Goal: Information Seeking & Learning: Learn about a topic

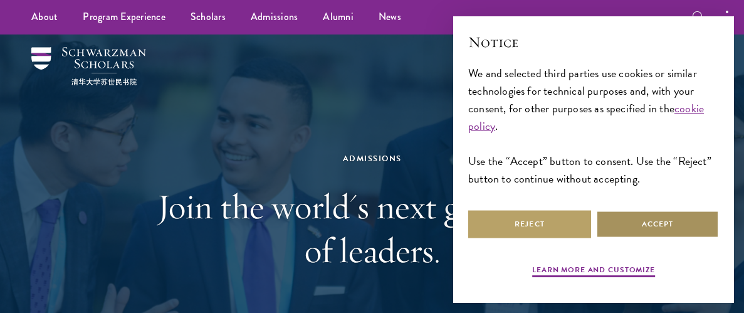
click at [691, 214] on button "Accept" at bounding box center [657, 224] width 123 height 28
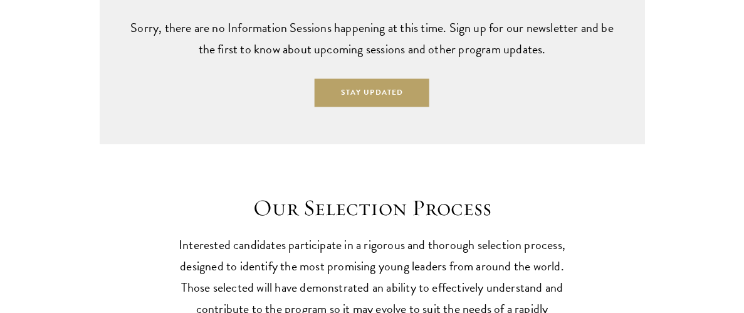
scroll to position [3384, 0]
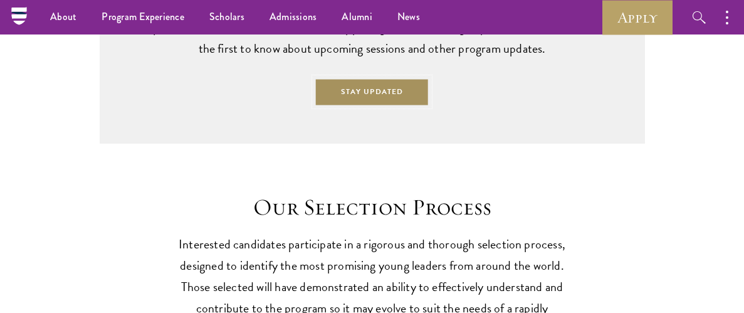
click at [381, 104] on button "Stay Updated" at bounding box center [372, 92] width 115 height 28
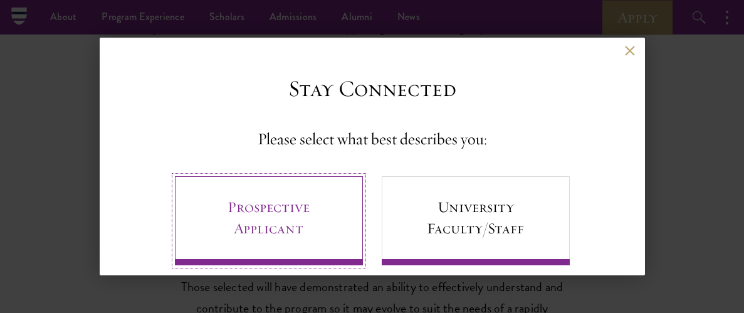
click at [328, 214] on link "Prospective Applicant" at bounding box center [269, 220] width 188 height 89
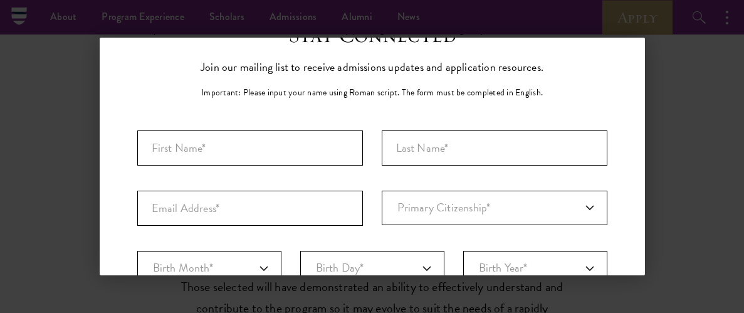
scroll to position [60, 0]
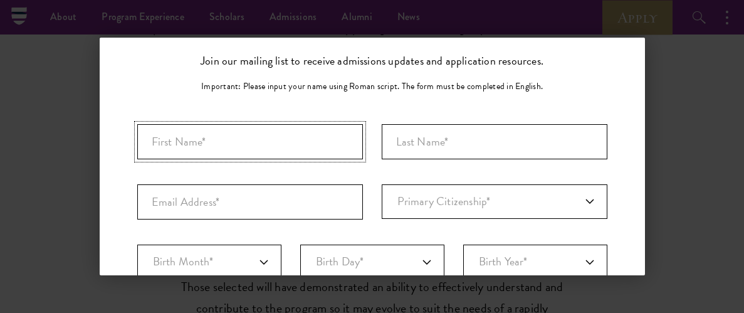
click at [307, 139] on input "First Name*" at bounding box center [250, 141] width 226 height 35
type input "Robert"
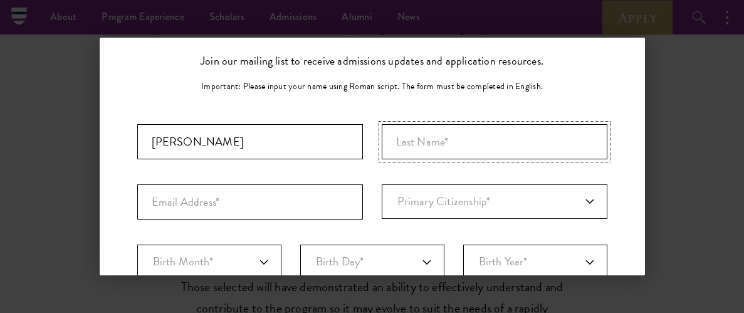
click at [464, 139] on input "Last Name (Family Name)*" at bounding box center [495, 141] width 226 height 35
type input "Wills"
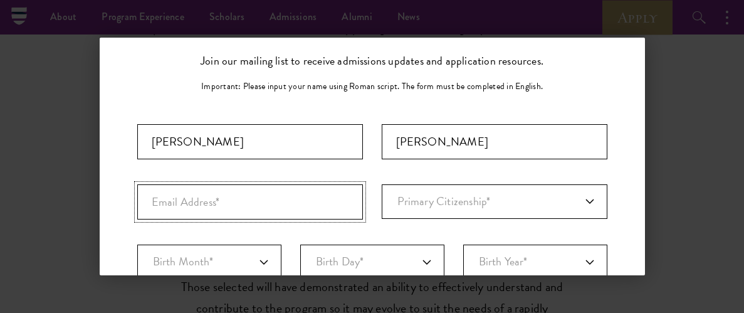
click at [235, 200] on input "Email Address*" at bounding box center [250, 201] width 226 height 35
type input "w"
type input "willsrobertjr777@gmail.com"
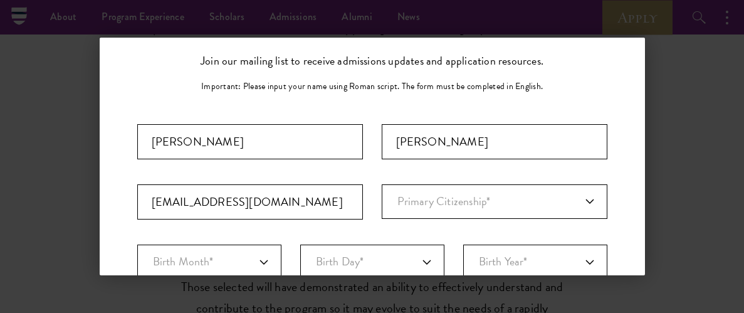
select select "US"
type input "San Diego"
select select "CA"
click at [504, 189] on select "Primary Citizenship* Afghanistan Aland Islands Albania Algeria Andorra Angola A…" at bounding box center [495, 201] width 226 height 34
select select "US"
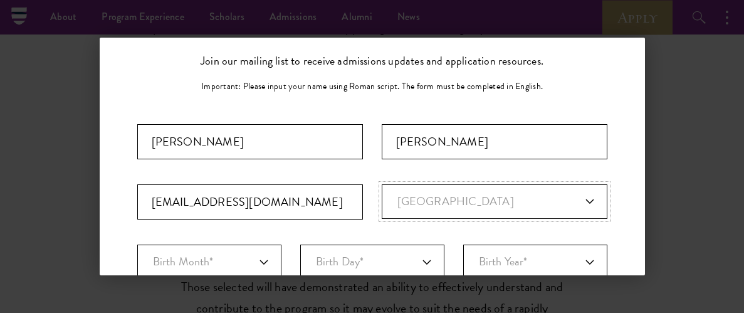
click at [382, 184] on select "Primary Citizenship* Afghanistan Aland Islands Albania Algeria Andorra Angola A…" at bounding box center [495, 201] width 226 height 34
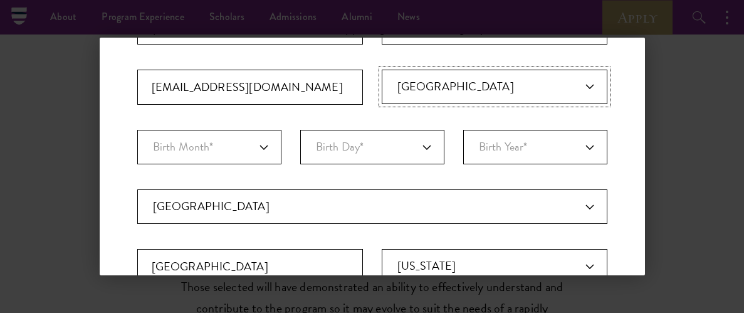
scroll to position [177, 0]
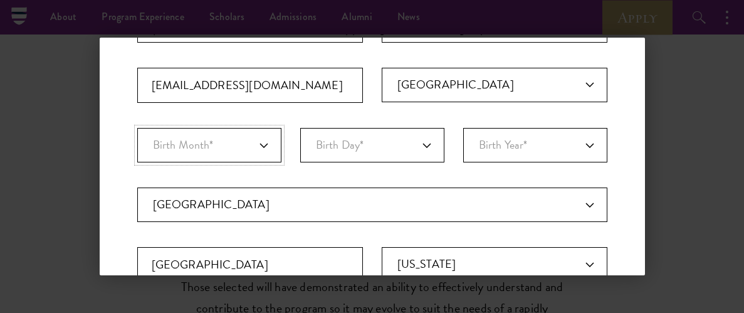
click at [267, 144] on select "Birth Month* January February March April May June July August September Octobe…" at bounding box center [209, 145] width 144 height 34
select select "01"
click at [137, 128] on select "Birth Month* January February March April May June July August September Octobe…" at bounding box center [209, 145] width 144 height 34
click at [368, 132] on select "Birth Day* 1 2 3 4 5 6 7 8 9 10 11 12 13 14 15 16 17 18 19 20 21 22 23 24 25 26…" at bounding box center [372, 145] width 144 height 34
select select "24"
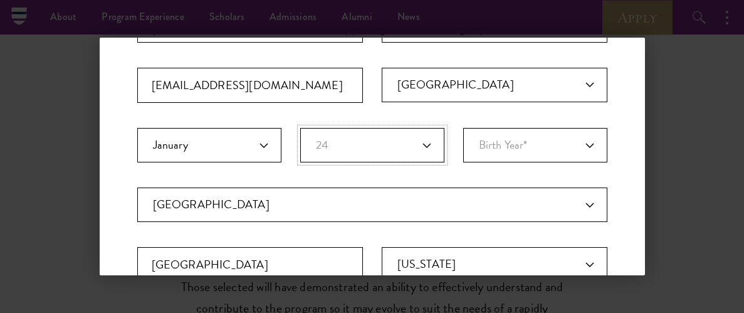
click at [300, 128] on select "Birth Day* 1 2 3 4 5 6 7 8 9 10 11 12 13 14 15 16 17 18 19 20 21 22 23 24 25 26…" at bounding box center [372, 145] width 144 height 34
click at [519, 159] on select "Birth Year* 2025 2024 2023 2022 2021 2020 2019 2018 2017 2016 2015 2014 2013 20…" at bounding box center [535, 145] width 144 height 34
select select "2000"
click at [463, 128] on select "Birth Year* 2025 2024 2023 2022 2021 2020 2019 2018 2017 2016 2015 2014 2013 20…" at bounding box center [535, 145] width 144 height 34
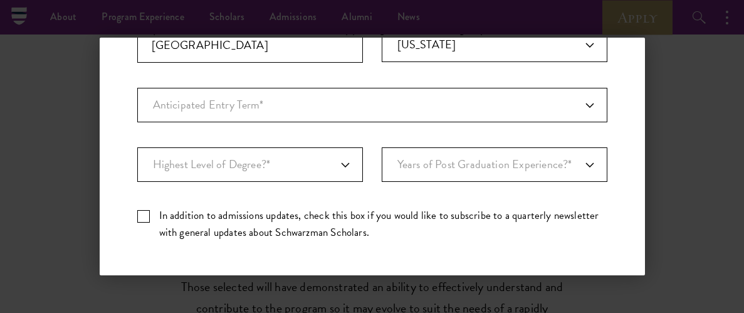
scroll to position [399, 0]
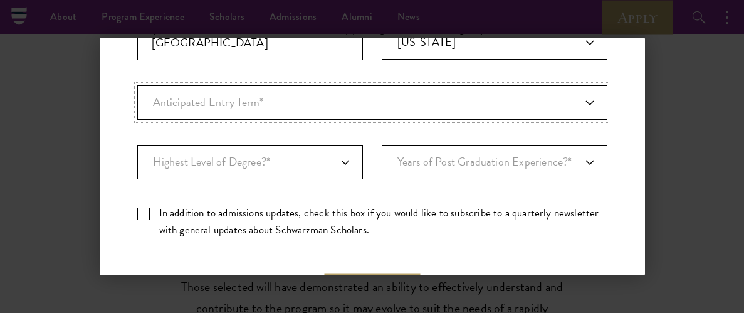
click at [519, 85] on select "Anticipated Entry Term* August 2026 (Application opens April 2025) Just Explori…" at bounding box center [372, 102] width 470 height 34
click at [485, 100] on select "Anticipated Entry Term* August 2026 (Application opens April 2025) Just Explori…" at bounding box center [372, 102] width 470 height 34
select select "e64b8ab3-eabb-4867-96d5-7e6b4840665f"
click at [137, 85] on select "Anticipated Entry Term* August 2026 (Application opens April 2025) Just Explori…" at bounding box center [372, 102] width 470 height 34
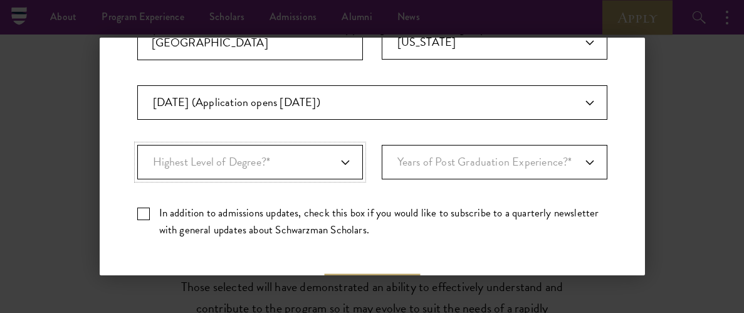
click at [356, 167] on select "Highest Level of Degree?* PHD Bachelor's Master's Current Undergraduate Student" at bounding box center [250, 162] width 226 height 34
select select "baef124f-e103-44b1-8ca6-5d0669438e44"
click at [137, 145] on select "Highest Level of Degree?* PHD Bachelor's Master's Current Undergraduate Student" at bounding box center [250, 162] width 226 height 34
click at [510, 153] on select "Years of Post Graduation Experience?* 1 2 3 4 5 6 7 8 9 10" at bounding box center [495, 162] width 226 height 34
click at [382, 145] on select "Years of Post Graduation Experience?* 1 2 3 4 5 6 7 8 9 10" at bounding box center [495, 162] width 226 height 34
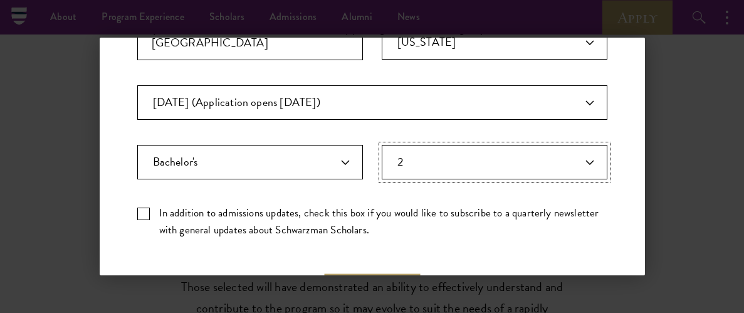
click at [517, 168] on select "Years of Post Graduation Experience?* 1 2 3 4 5 6 7 8 9 10" at bounding box center [495, 162] width 226 height 34
select select "1"
click at [382, 145] on select "Years of Post Graduation Experience?* 1 2 3 4 5 6 7 8 9 10" at bounding box center [495, 162] width 226 height 34
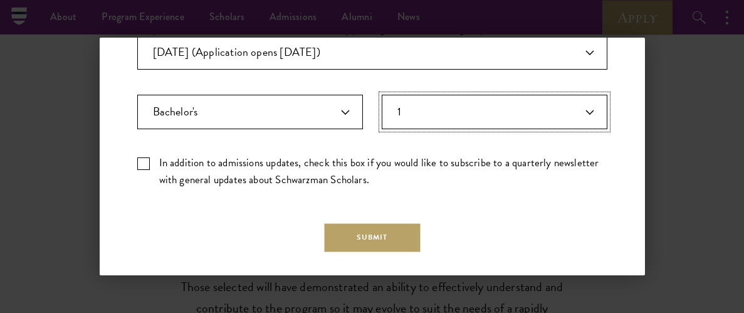
scroll to position [453, 0]
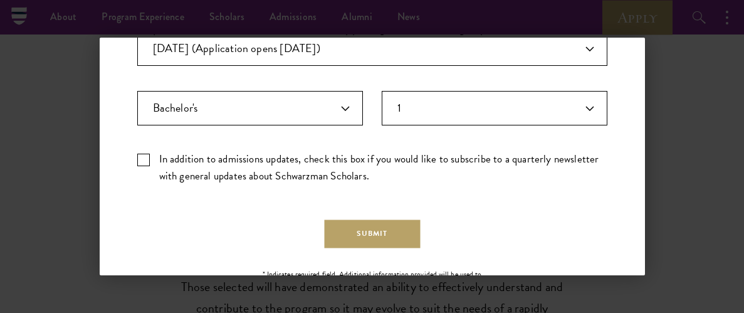
click at [147, 162] on label "In addition to admissions updates, check this box if you would like to subscrib…" at bounding box center [372, 167] width 470 height 34
click at [147, 159] on input "In addition to admissions updates, check this box if you would like to subscrib…" at bounding box center [372, 154] width 470 height 8
checkbox input "true"
click at [396, 234] on button "Submit" at bounding box center [372, 233] width 96 height 28
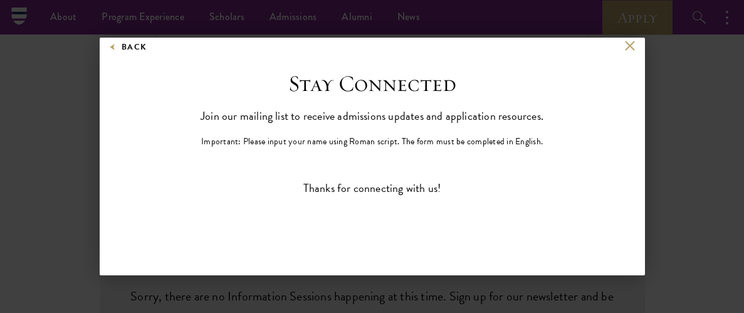
scroll to position [4, 0]
click at [630, 50] on button at bounding box center [630, 46] width 11 height 11
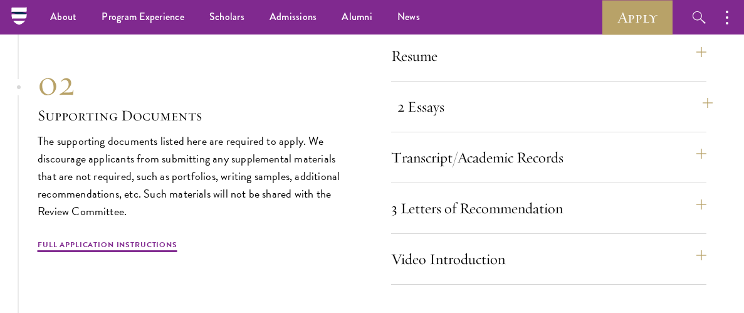
scroll to position [3992, 0]
click at [694, 122] on button "2 Essays" at bounding box center [556, 107] width 316 height 30
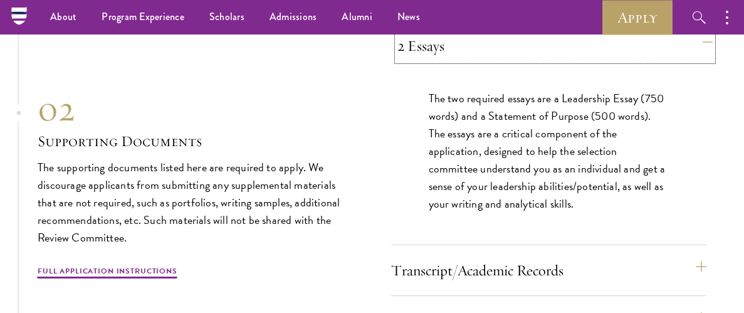
scroll to position [4051, 0]
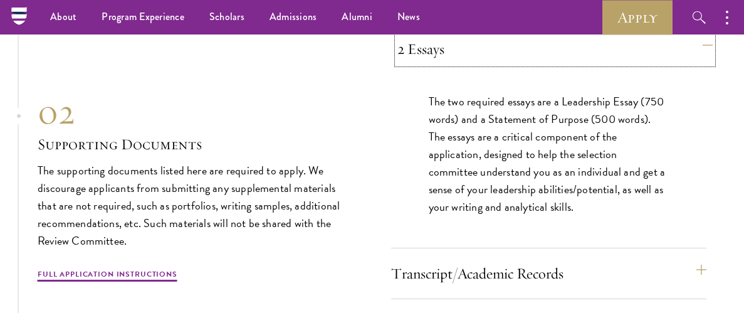
click at [690, 64] on button "2 Essays" at bounding box center [556, 49] width 316 height 30
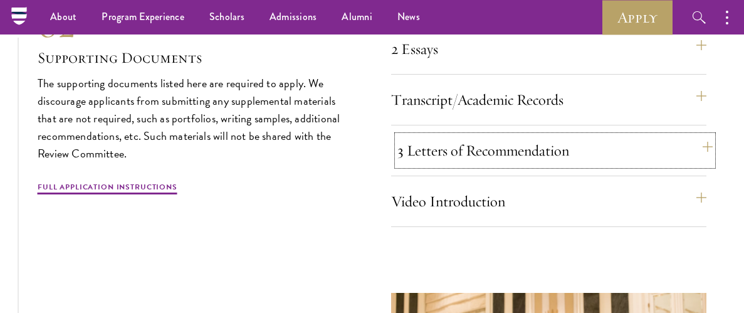
click at [681, 166] on button "3 Letters of Recommendation" at bounding box center [556, 150] width 316 height 30
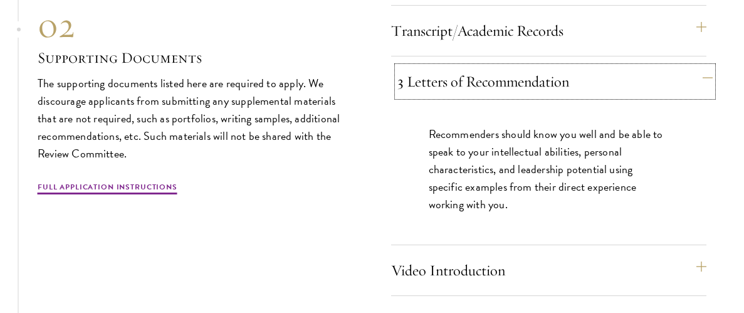
scroll to position [4120, 0]
click at [676, 96] on button "3 Letters of Recommendation" at bounding box center [556, 81] width 316 height 30
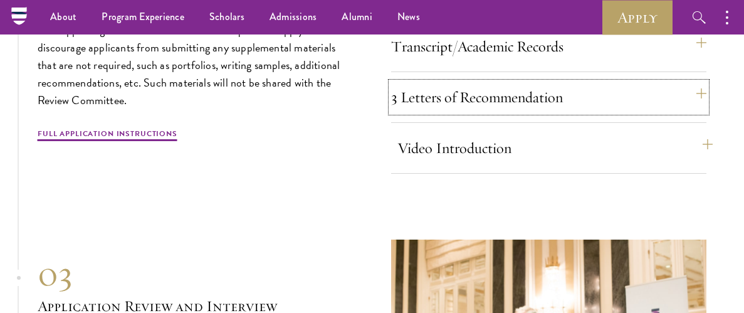
scroll to position [4100, 0]
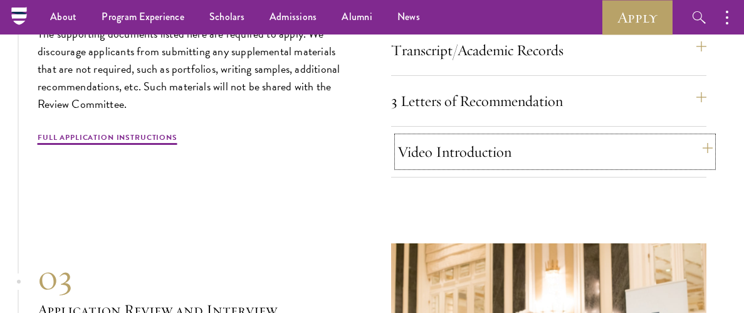
click at [668, 166] on button "Video Introduction" at bounding box center [556, 152] width 316 height 30
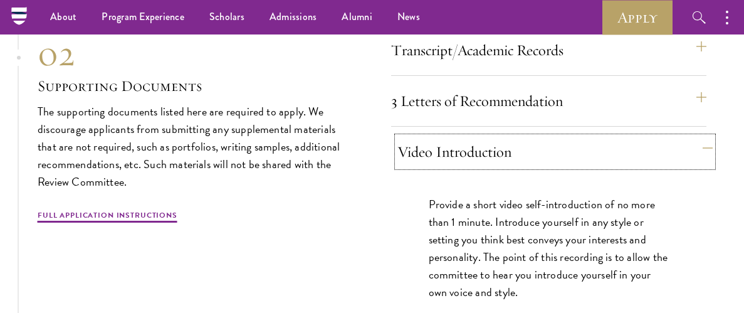
click at [668, 166] on button "Video Introduction" at bounding box center [556, 152] width 316 height 30
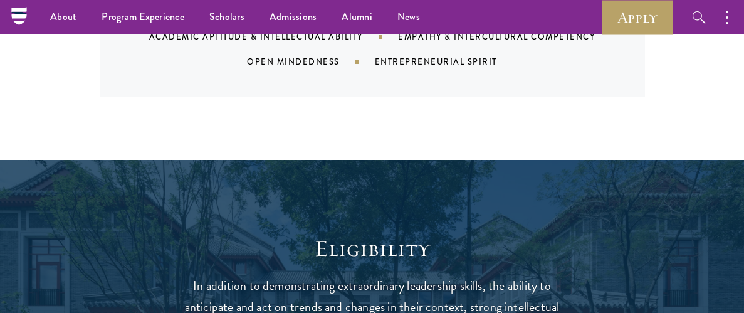
scroll to position [0, 0]
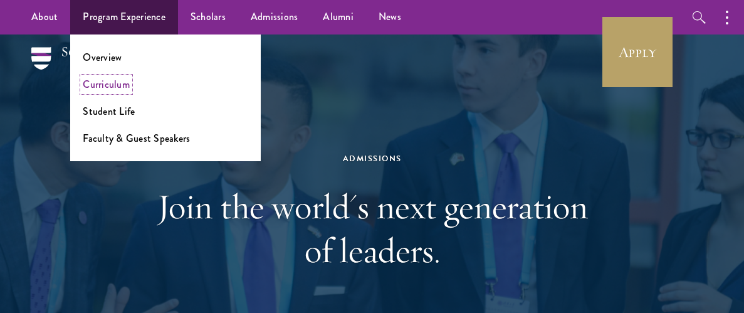
click at [105, 88] on link "Curriculum" at bounding box center [106, 84] width 47 height 14
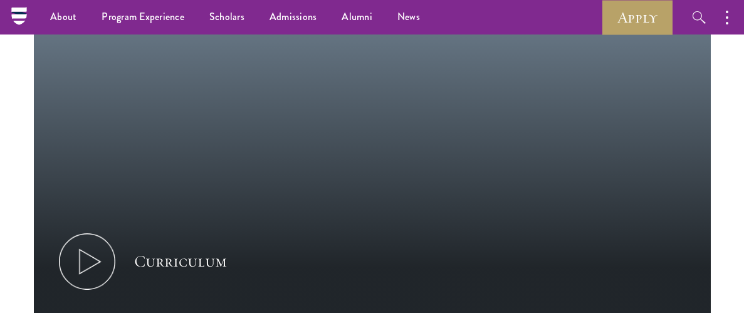
scroll to position [594, 0]
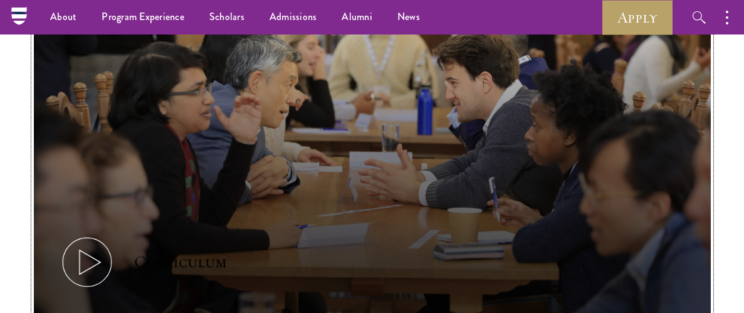
click at [100, 248] on icon at bounding box center [87, 262] width 56 height 56
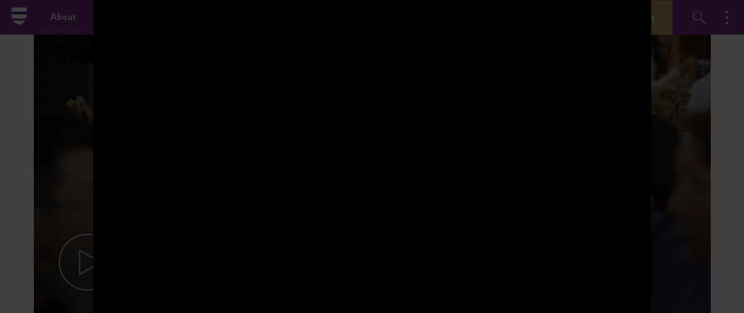
click at [744, 69] on div at bounding box center [372, 156] width 744 height 313
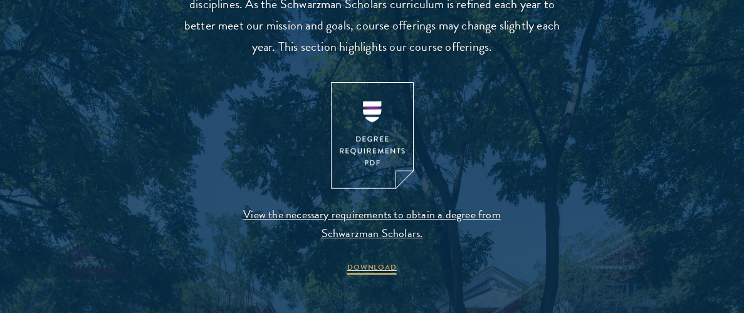
scroll to position [1281, 0]
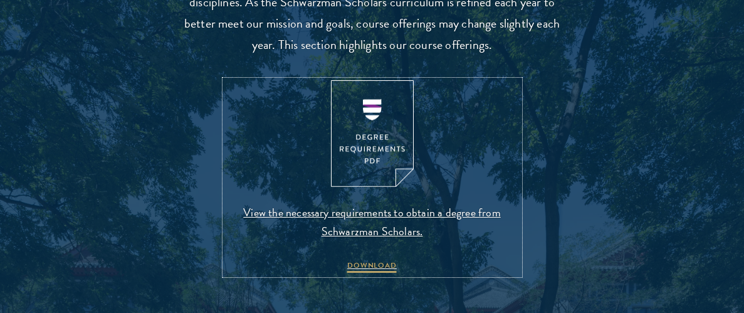
click at [364, 125] on img at bounding box center [372, 133] width 83 height 107
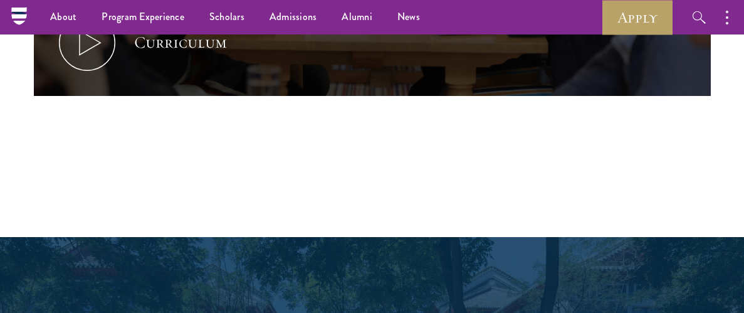
scroll to position [674, 0]
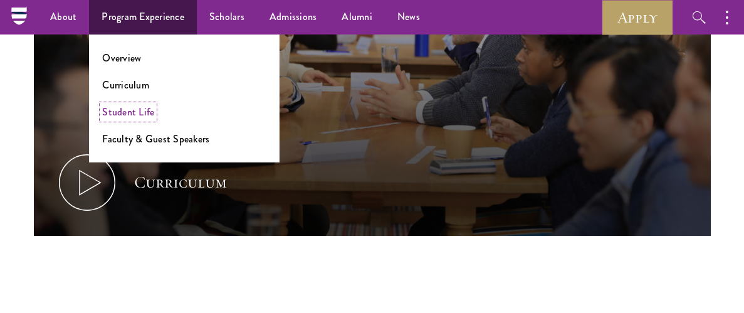
click at [121, 113] on link "Student Life" at bounding box center [128, 112] width 52 height 14
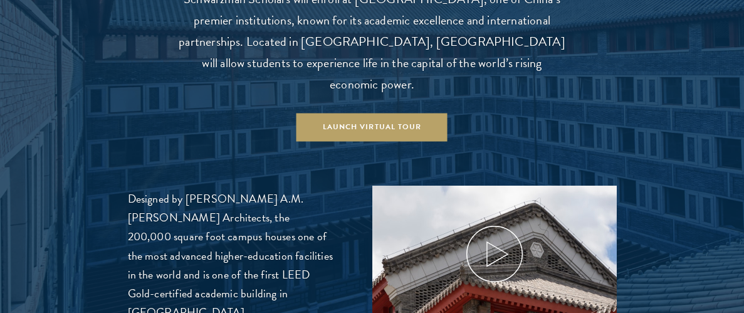
scroll to position [1309, 0]
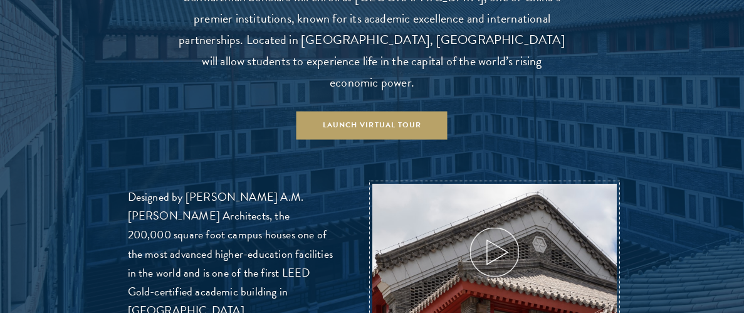
click at [500, 224] on icon at bounding box center [495, 252] width 56 height 56
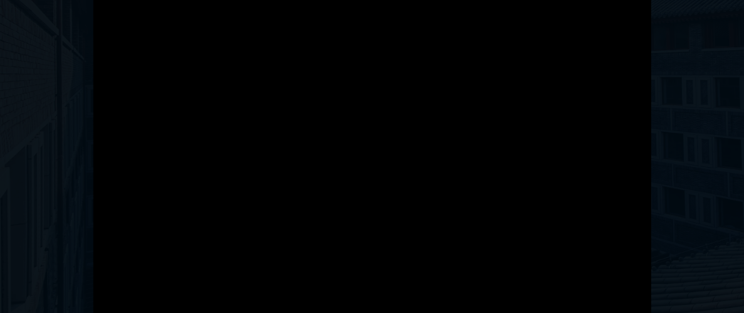
click at [739, 122] on div at bounding box center [372, 156] width 744 height 313
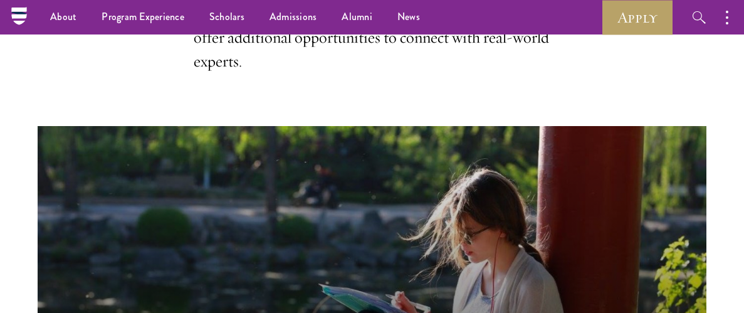
scroll to position [566, 0]
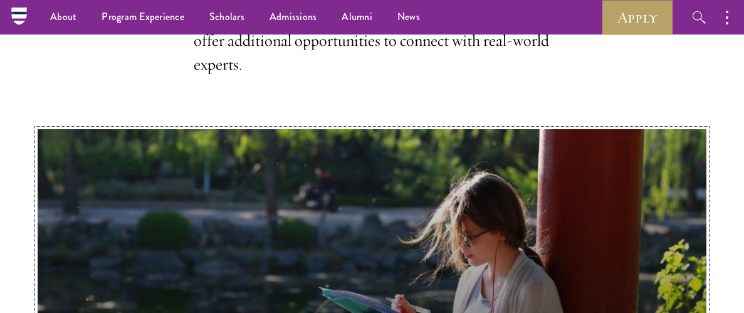
click at [207, 129] on button "Schwarzman Scholars: The Student Experience" at bounding box center [372, 317] width 669 height 376
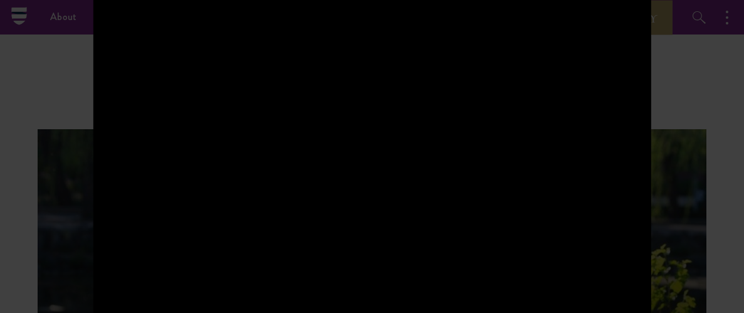
click at [470, 132] on div at bounding box center [372, 156] width 558 height 314
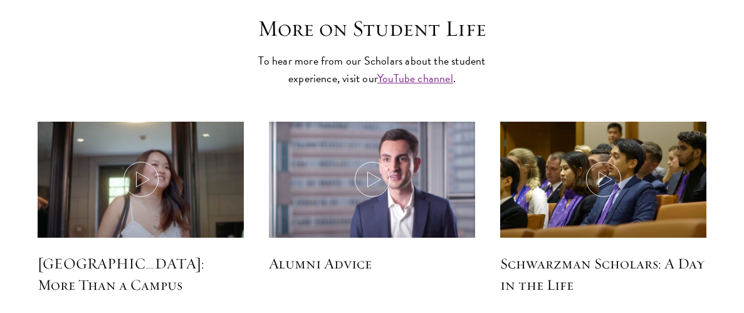
scroll to position [3580, 0]
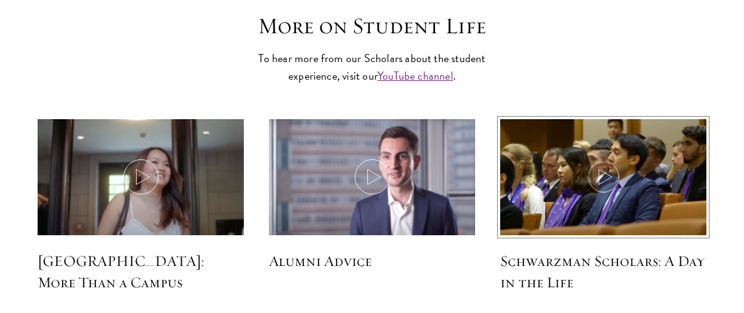
click at [630, 115] on img at bounding box center [603, 178] width 219 height 126
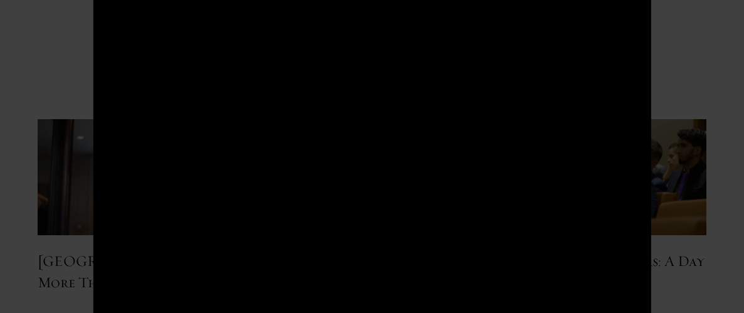
click at [730, 48] on div at bounding box center [372, 156] width 744 height 313
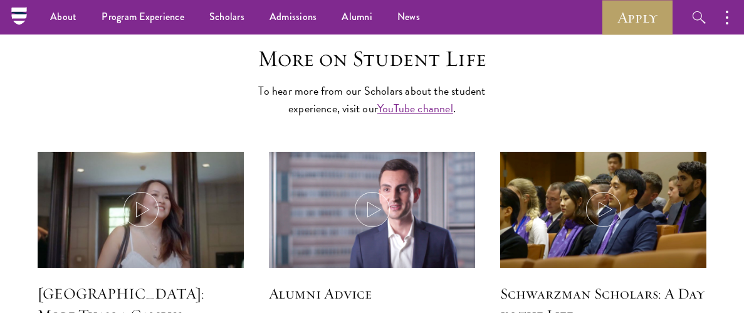
scroll to position [3546, 0]
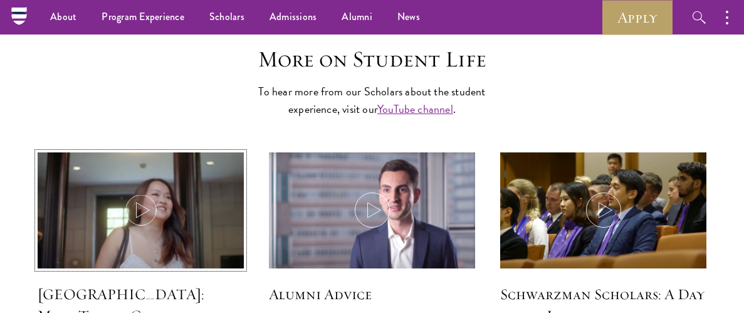
click at [146, 149] on img at bounding box center [140, 212] width 219 height 126
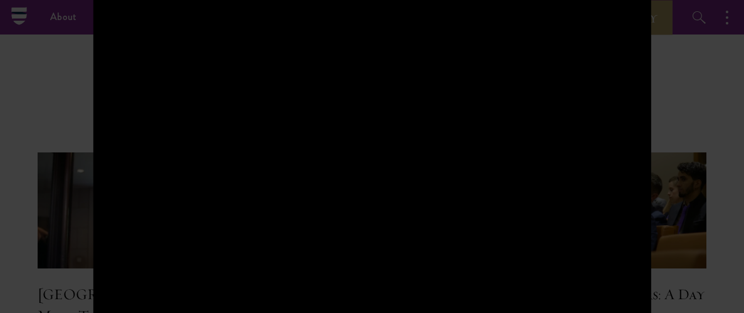
click at [724, 40] on div at bounding box center [372, 156] width 744 height 313
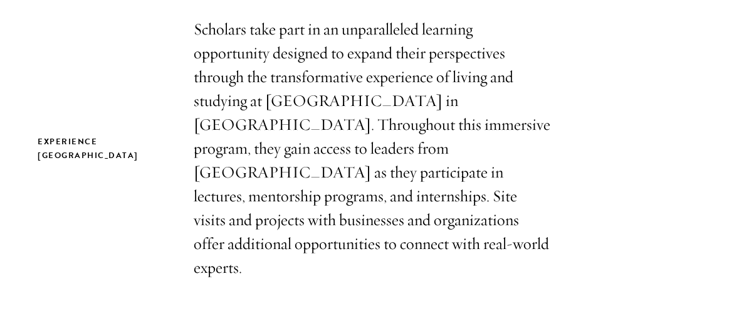
scroll to position [364, 0]
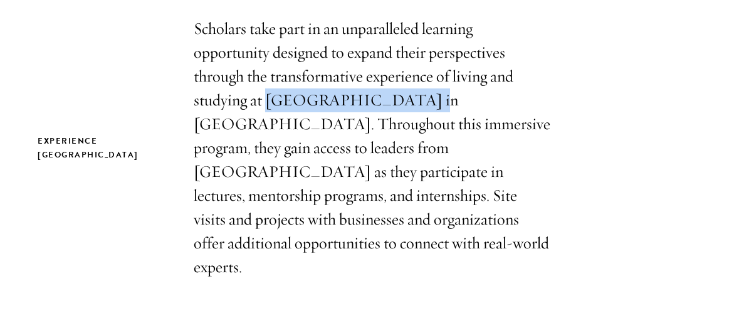
drag, startPoint x: 392, startPoint y: 100, endPoint x: 270, endPoint y: 105, distance: 121.8
click at [270, 105] on p "Scholars take part in an unparalleled learning opportunity designed to expand t…" at bounding box center [372, 147] width 357 height 261
copy p "[GEOGRAPHIC_DATA]"
